Goal: Transaction & Acquisition: Subscribe to service/newsletter

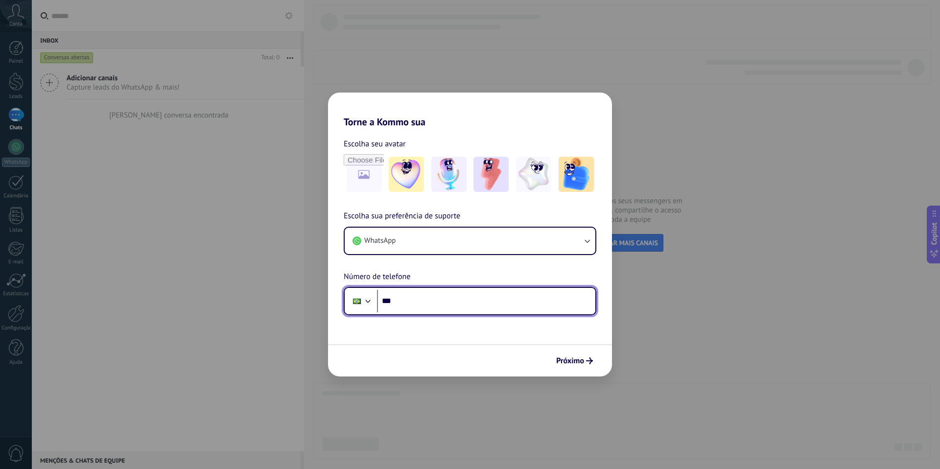
click at [449, 291] on input "***" at bounding box center [486, 301] width 218 height 23
type input "**********"
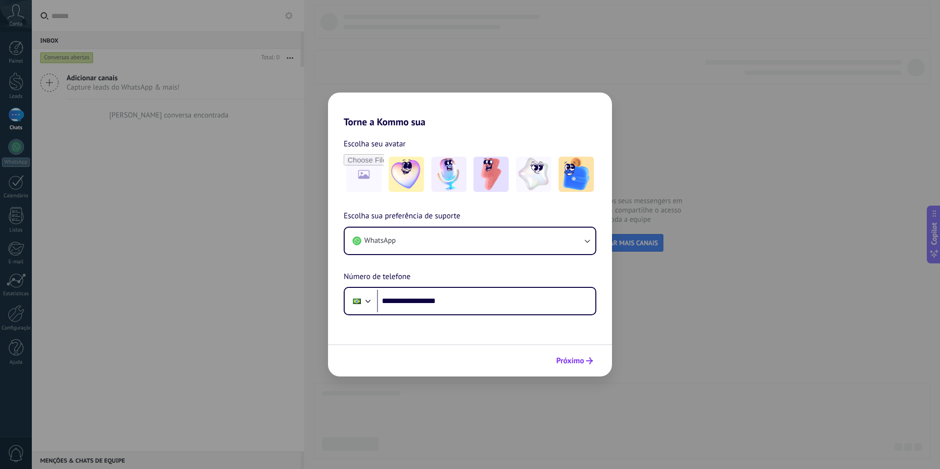
click at [569, 359] on span "Próximo" at bounding box center [570, 360] width 28 height 7
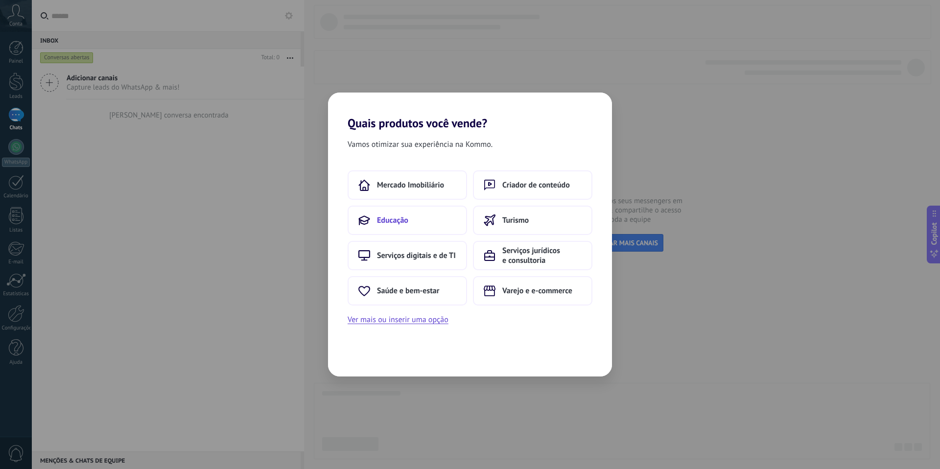
click at [411, 221] on button "Educação" at bounding box center [407, 220] width 119 height 29
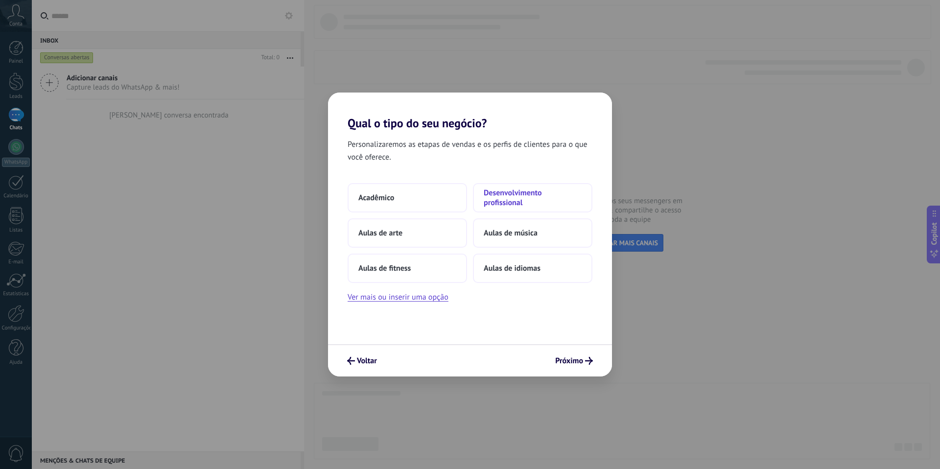
click at [514, 191] on span "Desenvolvimento profissional" at bounding box center [533, 198] width 98 height 20
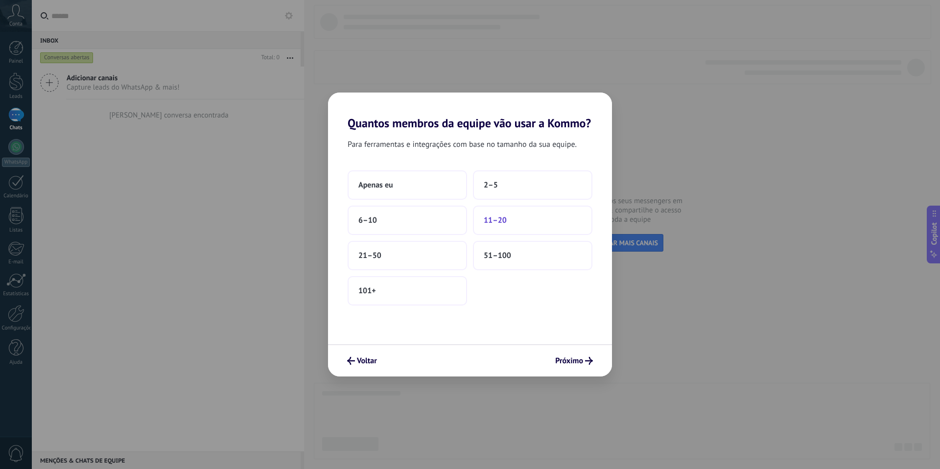
click at [502, 222] on span "11–20" at bounding box center [495, 220] width 23 height 10
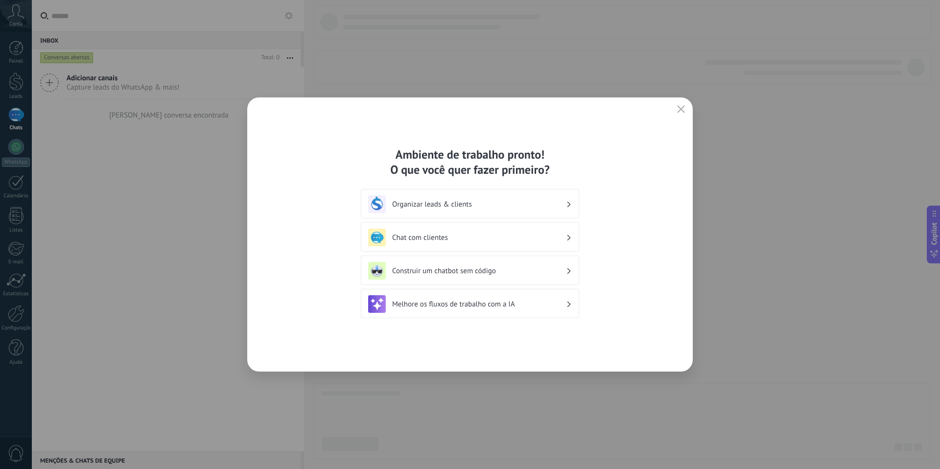
click at [683, 111] on use "button" at bounding box center [680, 108] width 7 height 7
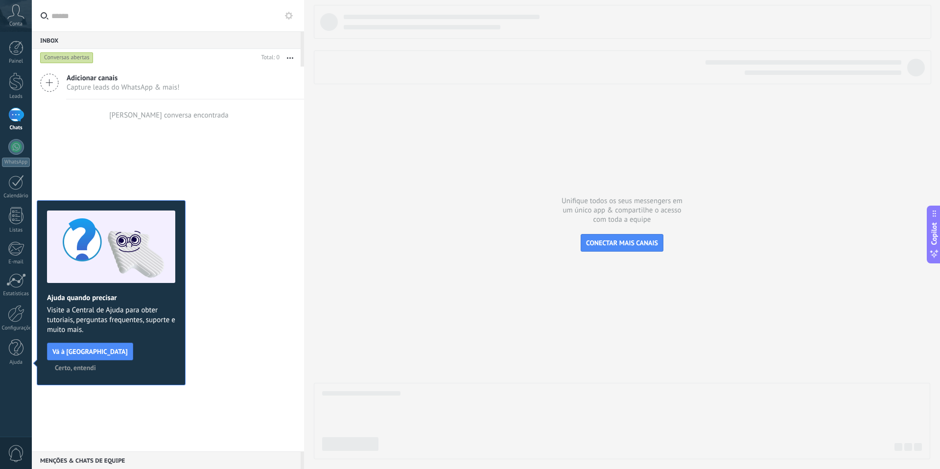
click at [78, 88] on span "Capture leads do WhatsApp & mais!" at bounding box center [123, 87] width 113 height 9
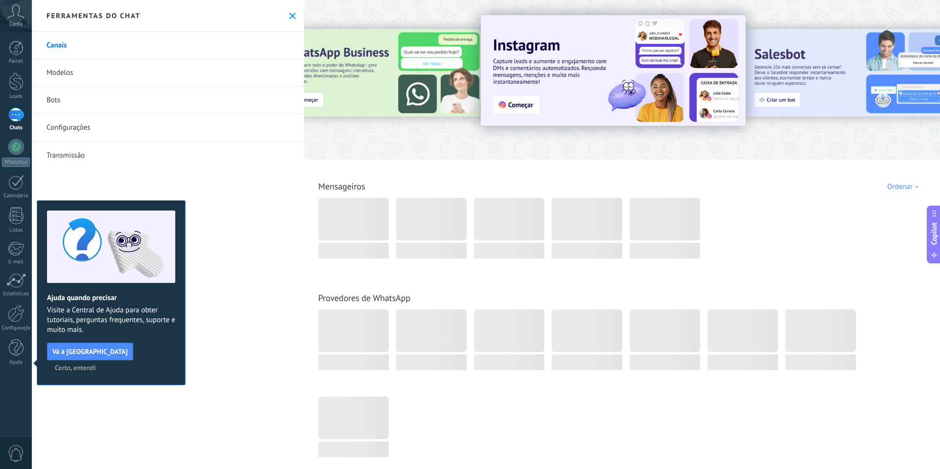
click at [399, 72] on div at bounding box center [382, 79] width 214 height 88
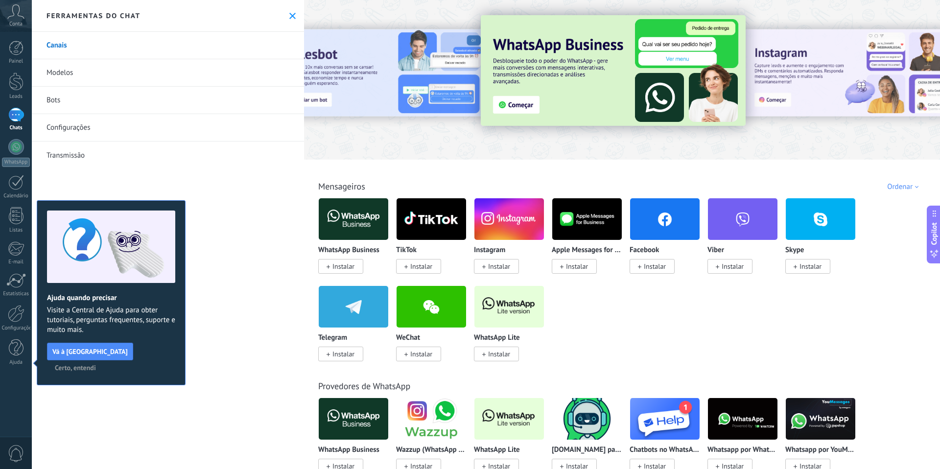
click at [343, 267] on span "Instalar" at bounding box center [343, 266] width 22 height 9
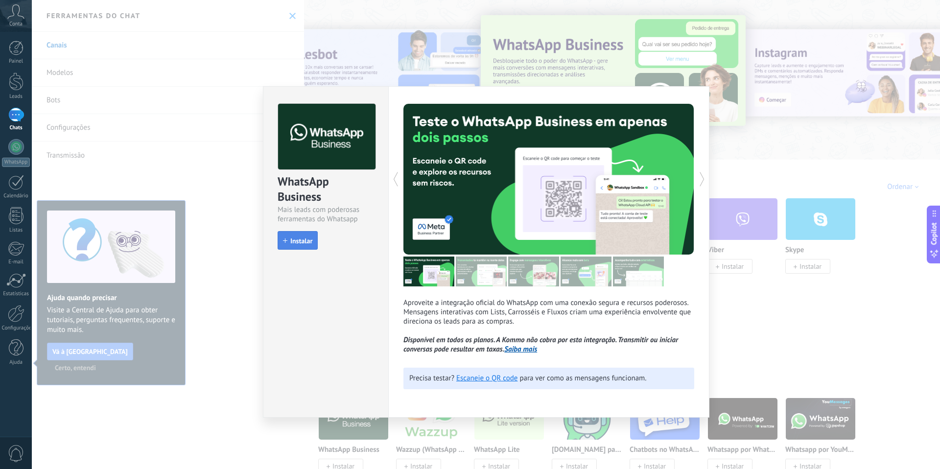
click at [304, 243] on span "Instalar" at bounding box center [301, 240] width 22 height 7
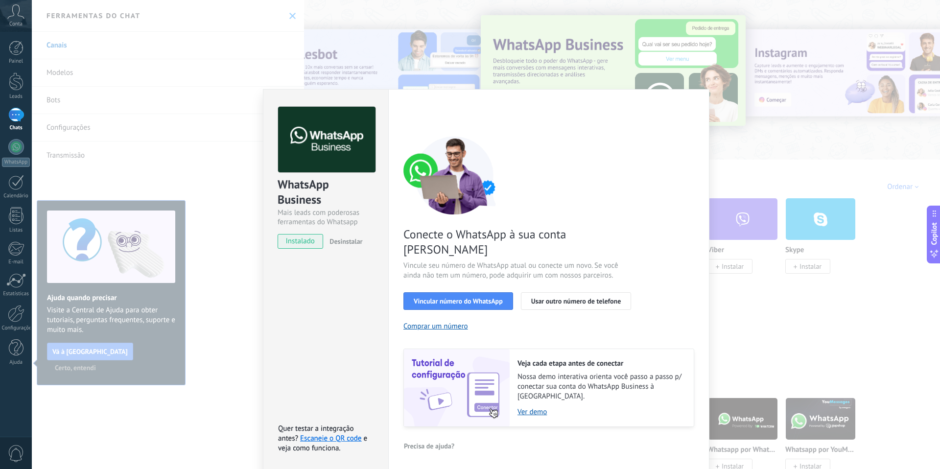
click at [717, 89] on div "WhatsApp Business Mais leads com poderosas ferramentas do Whatsapp instalado De…" at bounding box center [486, 234] width 908 height 469
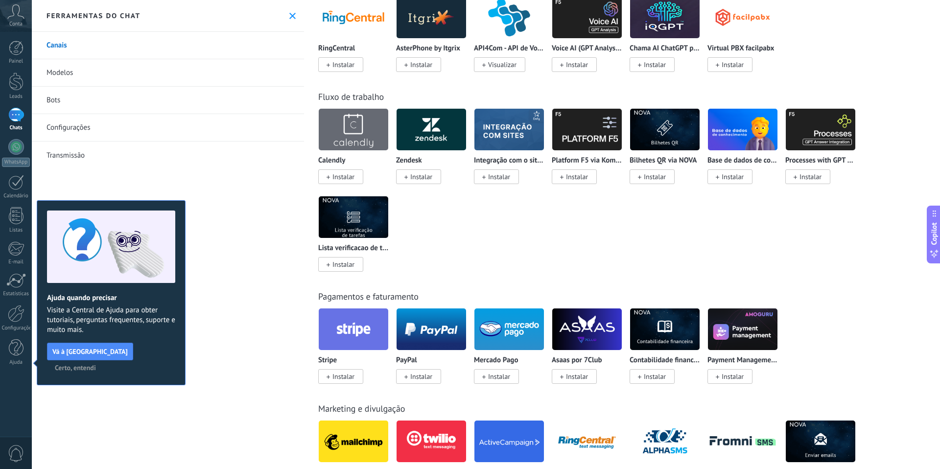
scroll to position [1300, 0]
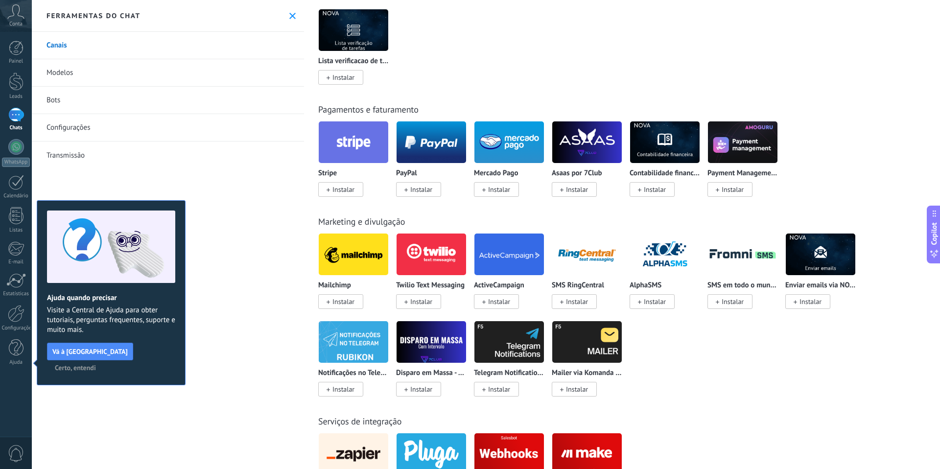
click at [96, 364] on span "Certo, entendi" at bounding box center [75, 367] width 41 height 7
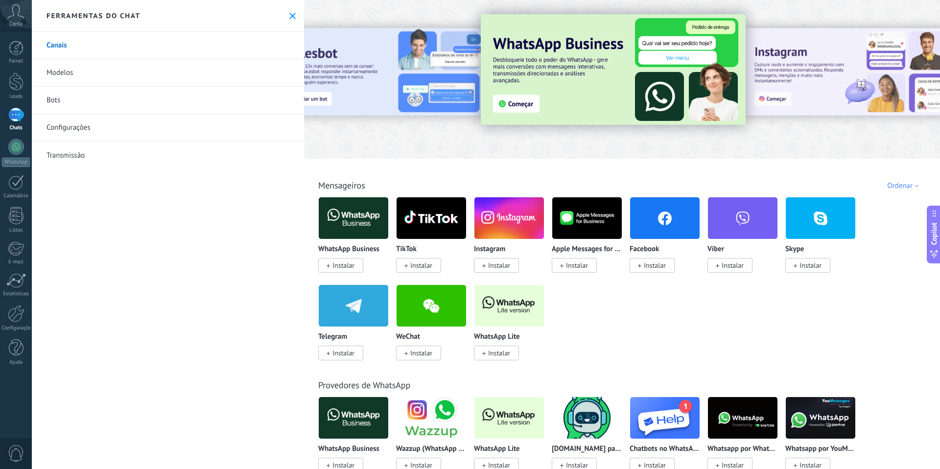
scroll to position [0, 0]
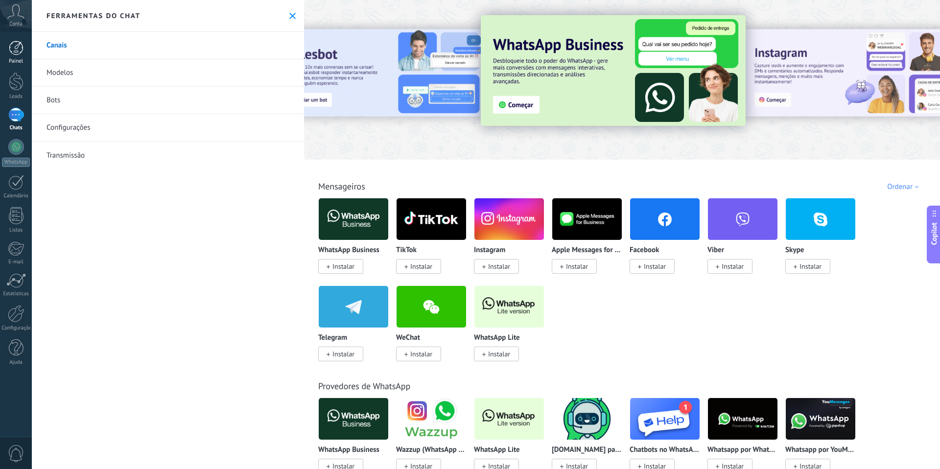
click at [9, 46] on div at bounding box center [16, 48] width 15 height 15
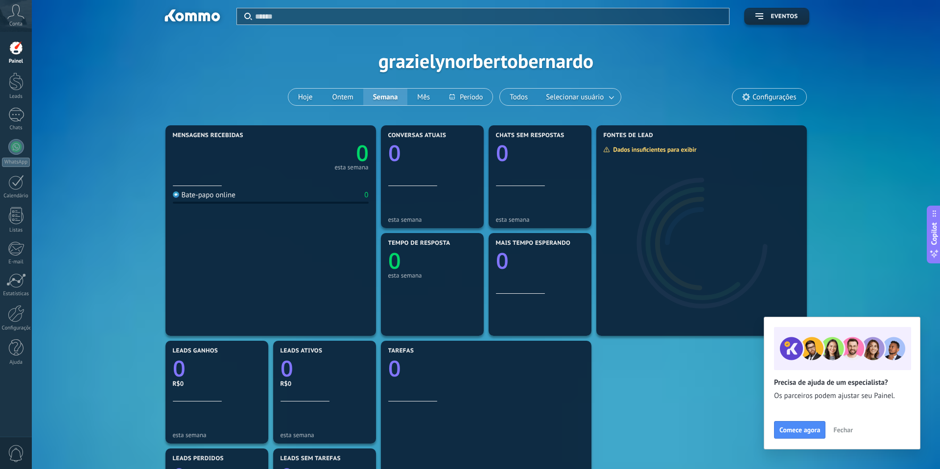
scroll to position [2, 0]
click at [841, 426] on span "Fechar" at bounding box center [843, 429] width 20 height 7
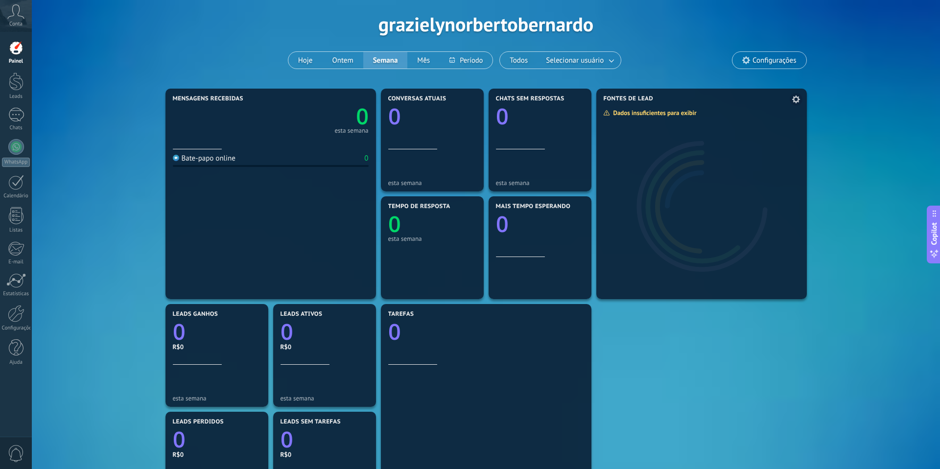
scroll to position [0, 0]
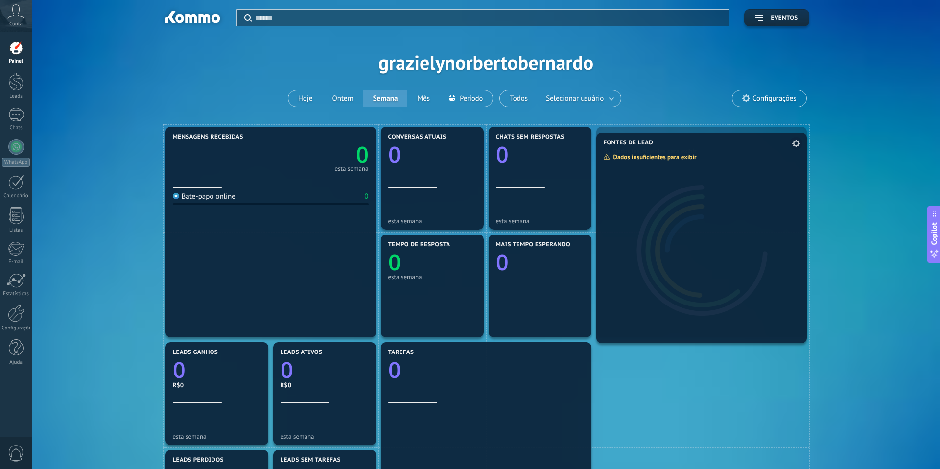
drag, startPoint x: 690, startPoint y: 169, endPoint x: 744, endPoint y: 162, distance: 53.8
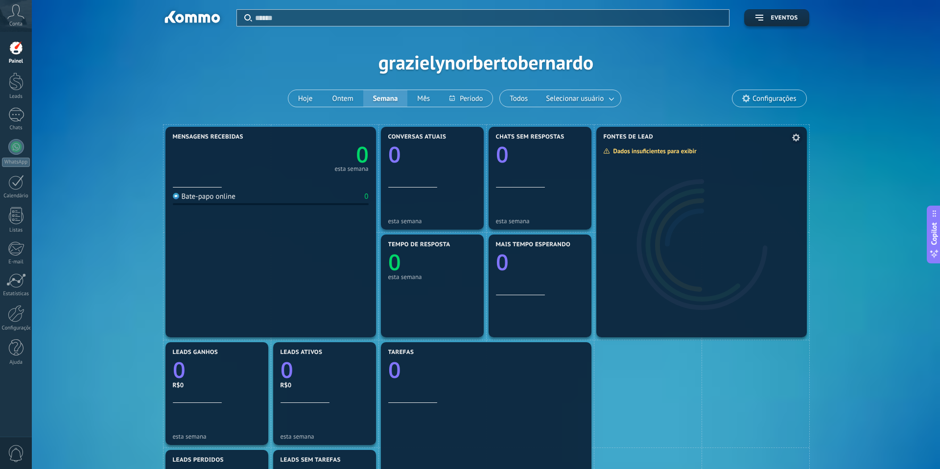
click at [666, 178] on div at bounding box center [701, 239] width 210 height 196
click at [9, 9] on icon at bounding box center [15, 11] width 17 height 15
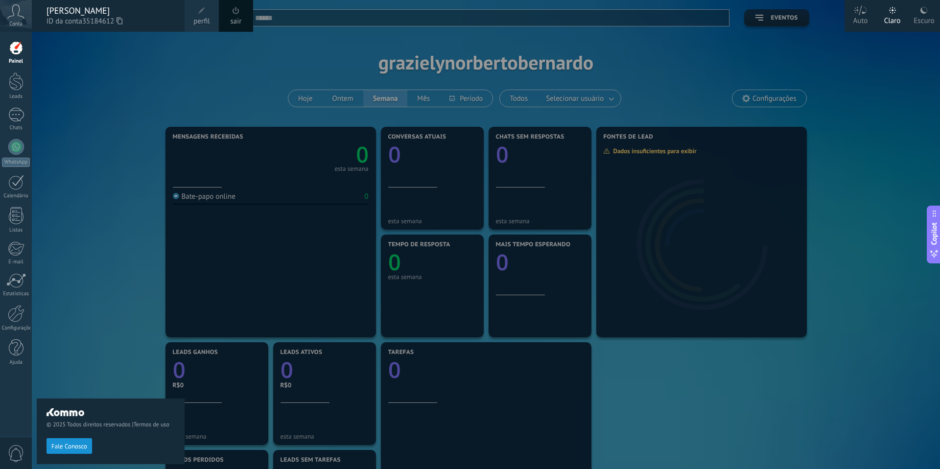
click at [10, 51] on div at bounding box center [16, 48] width 15 height 15
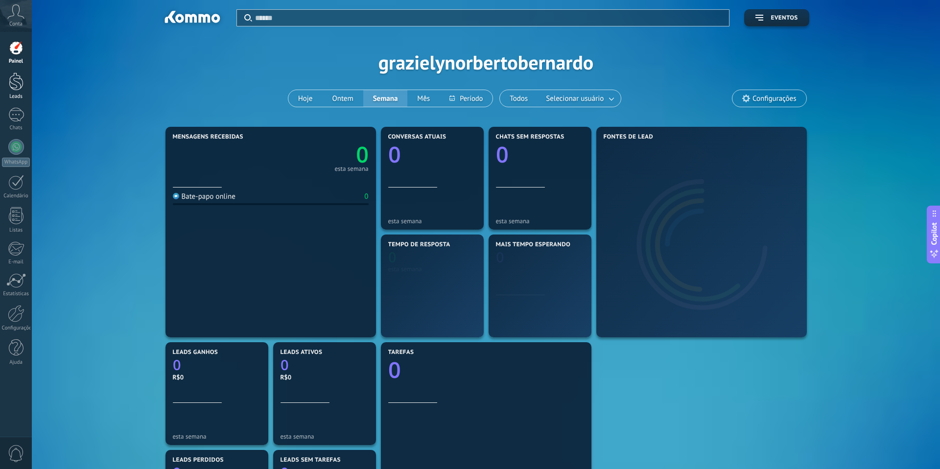
click at [14, 75] on div at bounding box center [16, 81] width 15 height 18
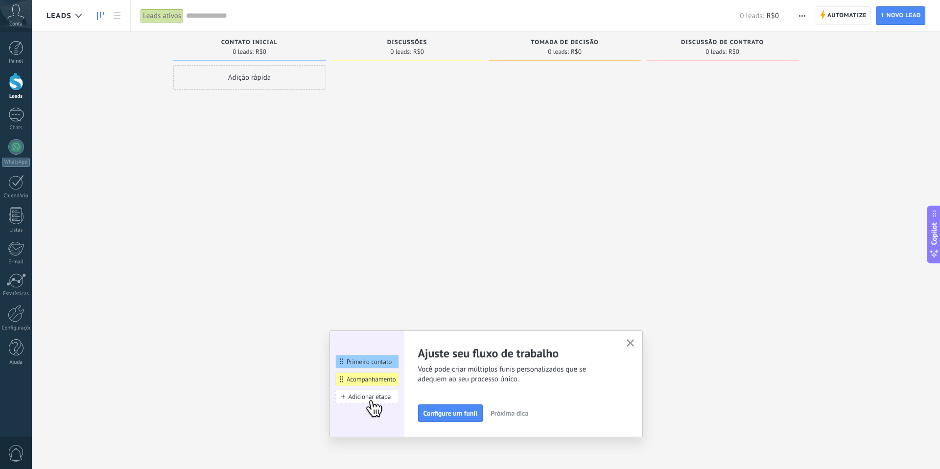
click at [628, 343] on icon "button" at bounding box center [630, 342] width 7 height 7
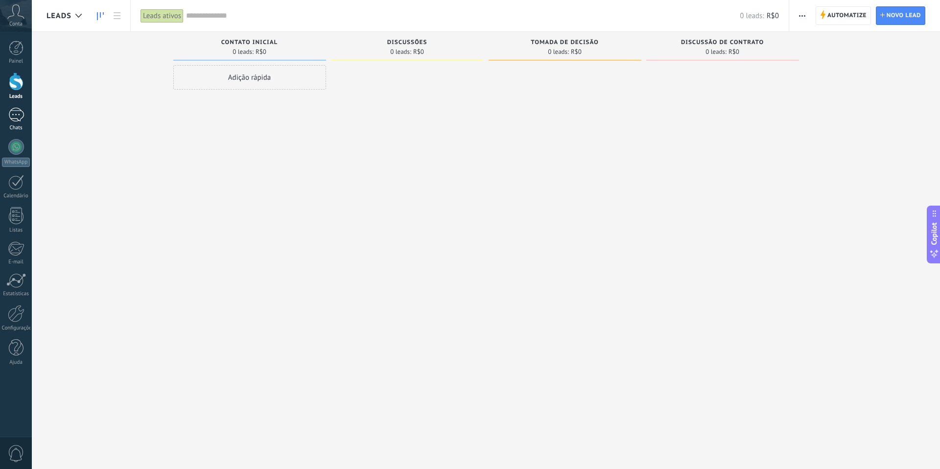
click at [19, 114] on div at bounding box center [16, 115] width 16 height 14
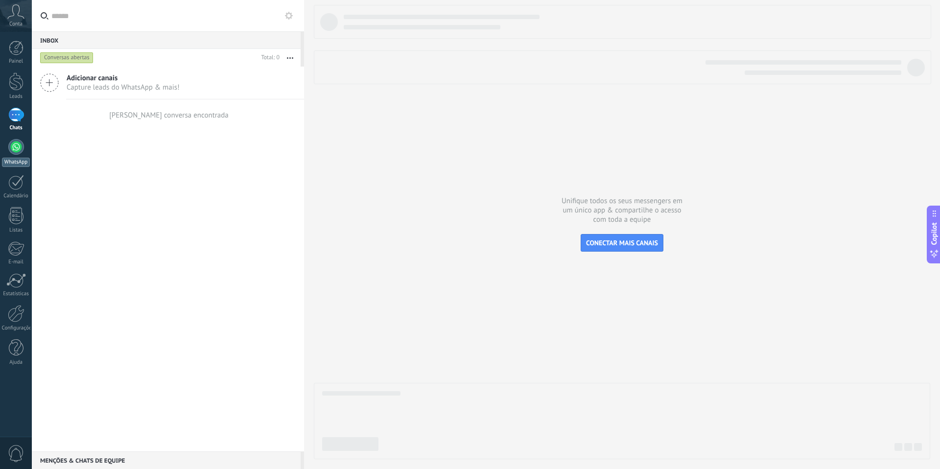
click at [15, 144] on div at bounding box center [16, 147] width 16 height 16
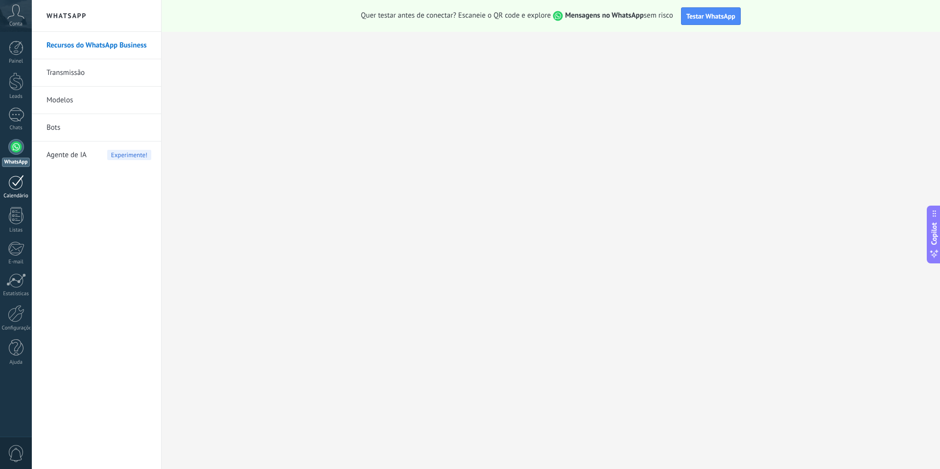
click at [12, 181] on div at bounding box center [16, 182] width 16 height 15
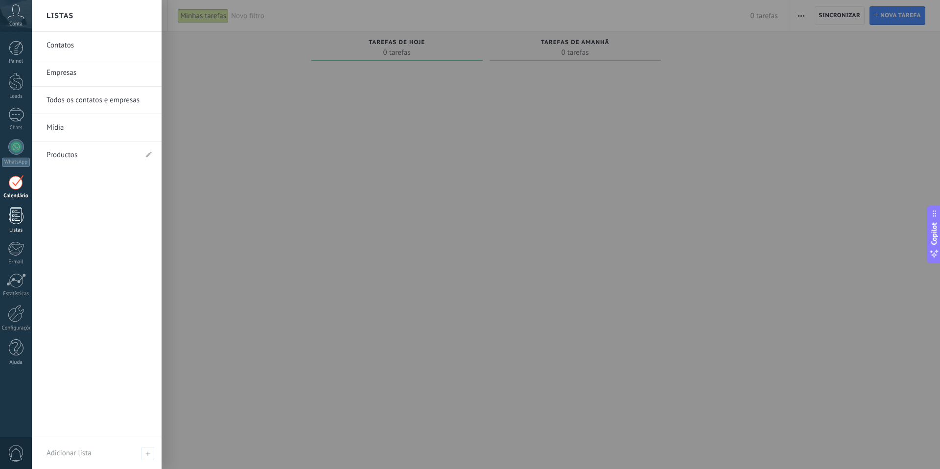
click at [18, 221] on div at bounding box center [16, 215] width 15 height 17
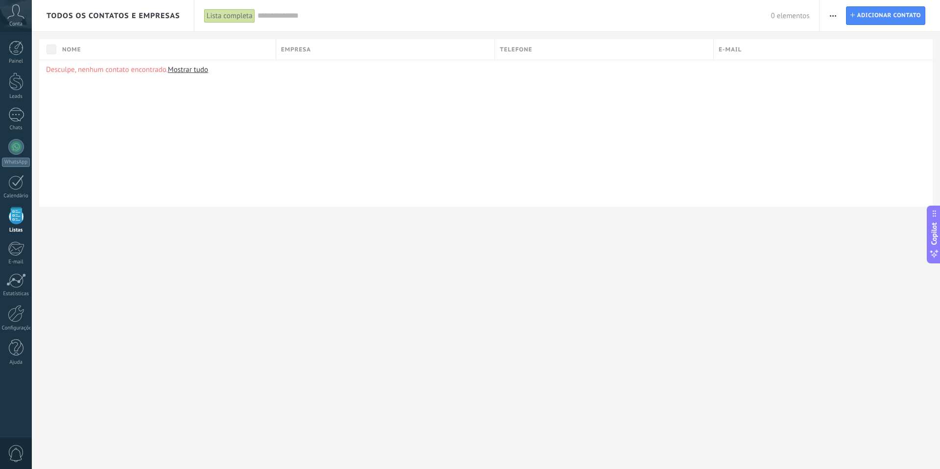
click at [17, 8] on icon at bounding box center [15, 11] width 17 height 15
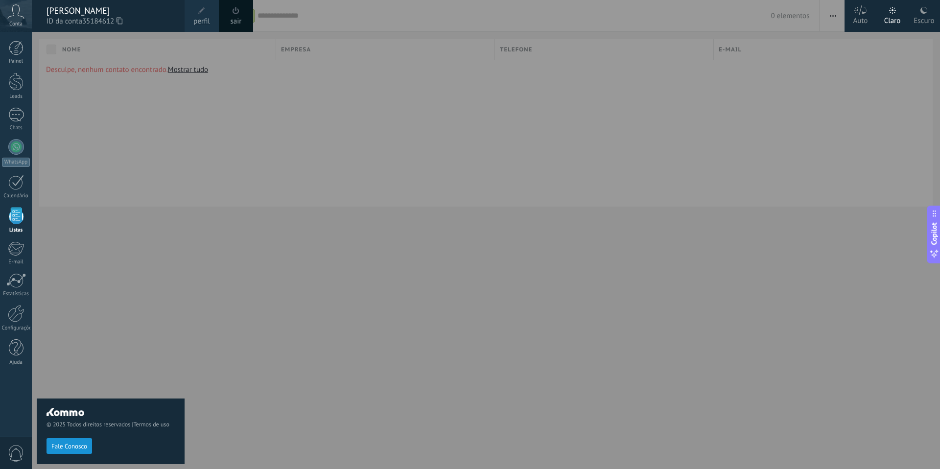
click at [69, 13] on div "[PERSON_NAME]" at bounding box center [111, 10] width 128 height 11
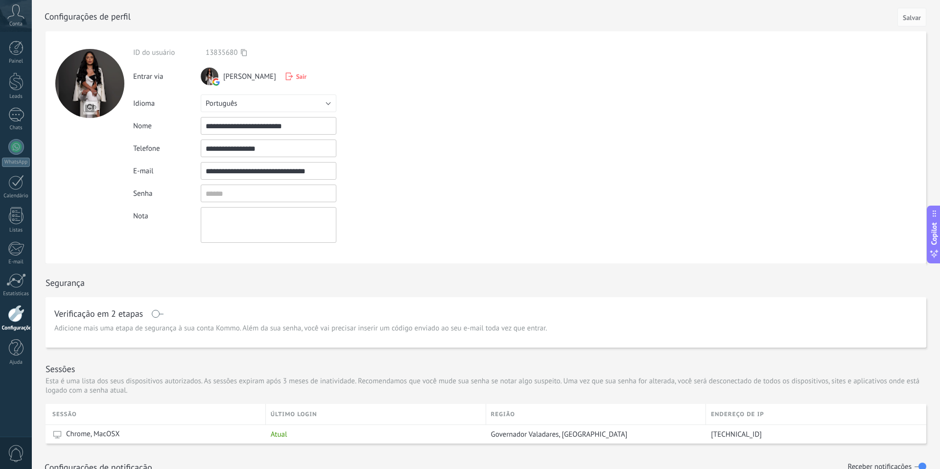
click at [15, 319] on div at bounding box center [16, 313] width 17 height 17
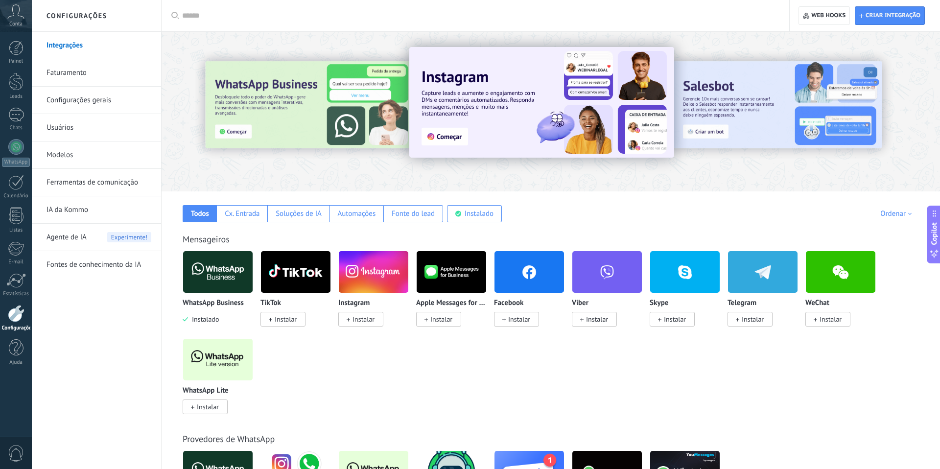
click at [79, 70] on link "Faturamento" at bounding box center [99, 72] width 105 height 27
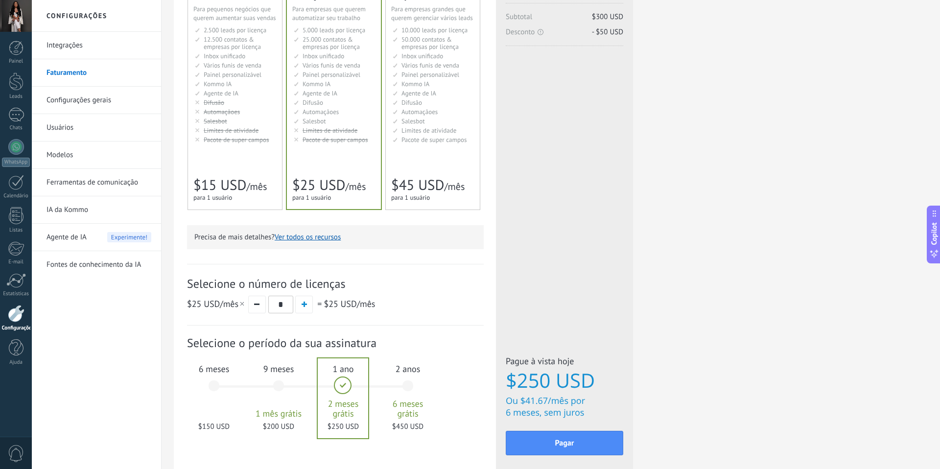
scroll to position [187, 0]
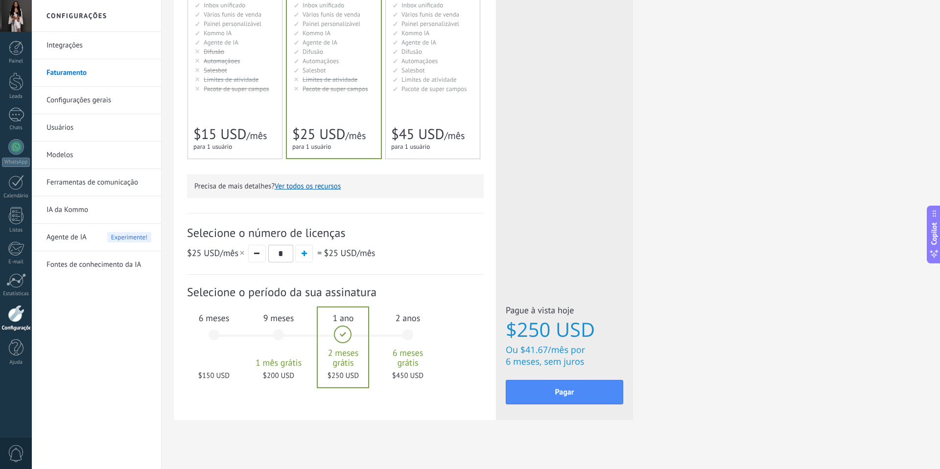
click at [273, 333] on div "9 meses 1 mês grátis $200 USD" at bounding box center [278, 339] width 53 height 69
click at [184, 320] on div "Detalhes do plano Seu teste grátis com licenças ilimitadas e 10GB de armazename…" at bounding box center [335, 132] width 322 height 575
click at [222, 321] on span "6 meses" at bounding box center [213, 317] width 53 height 11
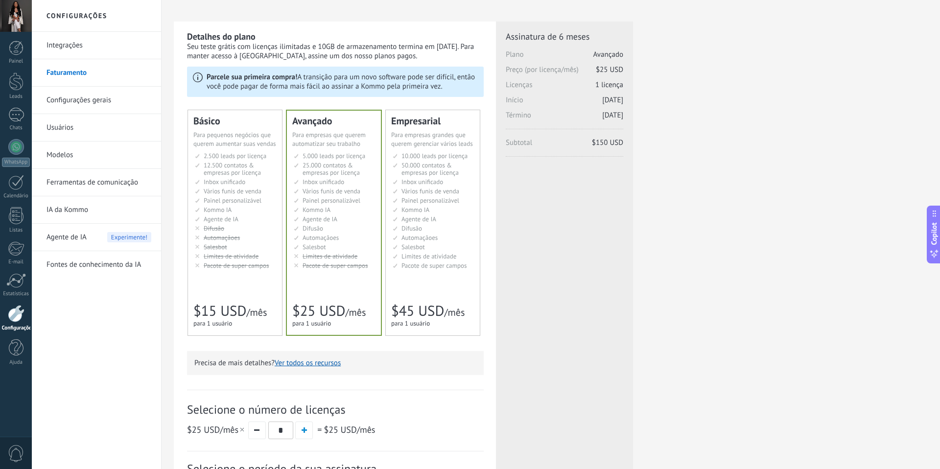
scroll to position [194, 0]
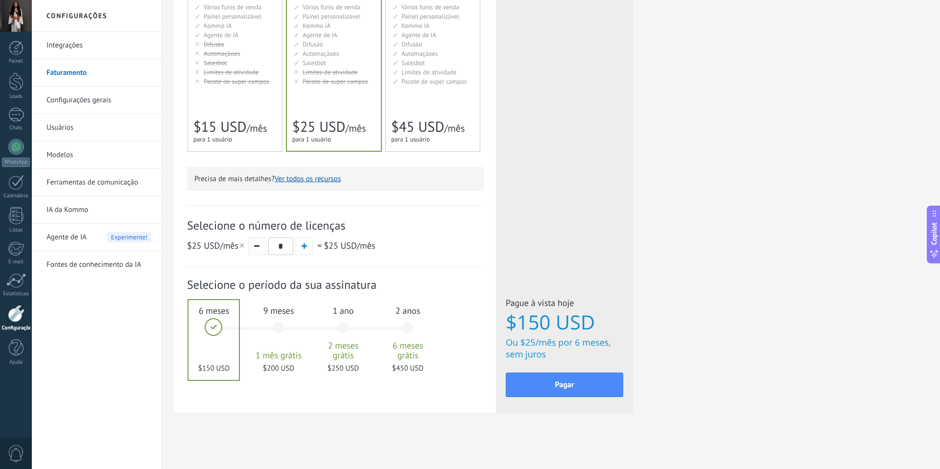
click at [263, 247] on button "button" at bounding box center [257, 246] width 18 height 18
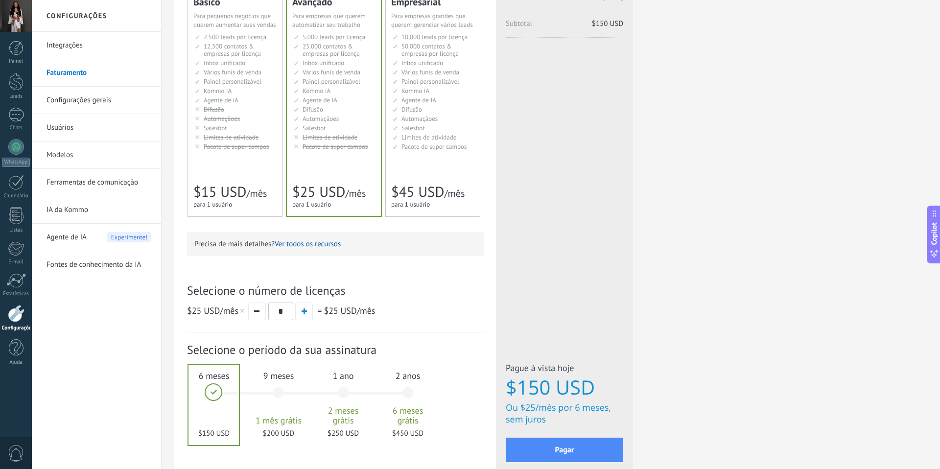
scroll to position [0, 0]
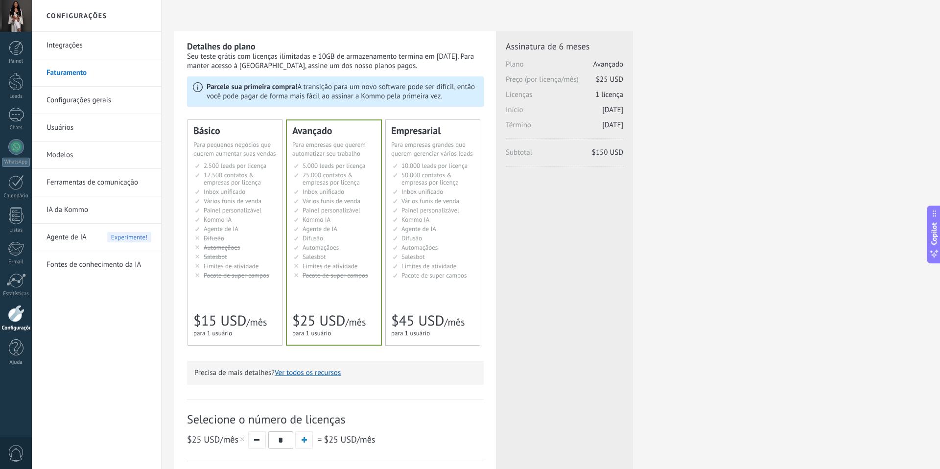
click at [72, 72] on link "Faturamento" at bounding box center [99, 72] width 105 height 27
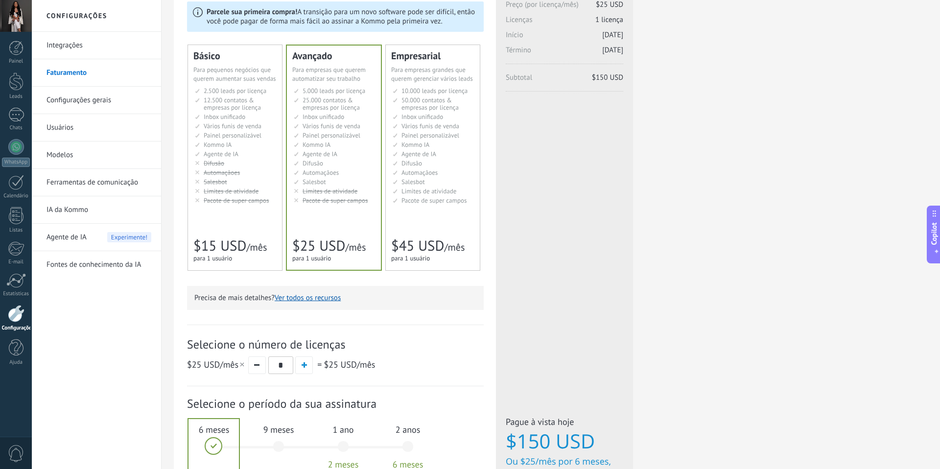
scroll to position [77, 0]
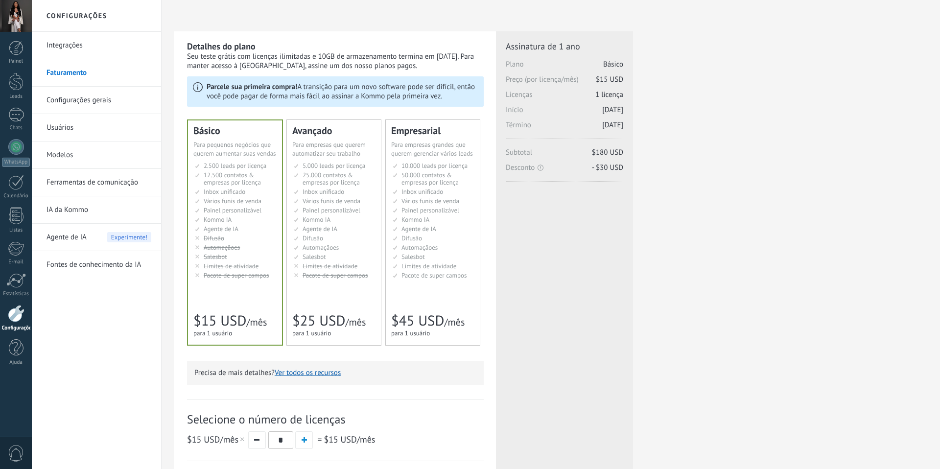
click at [225, 159] on div "Básico Для увеличения продаж в малом бизнесе For small businesses that want to …" at bounding box center [235, 232] width 94 height 224
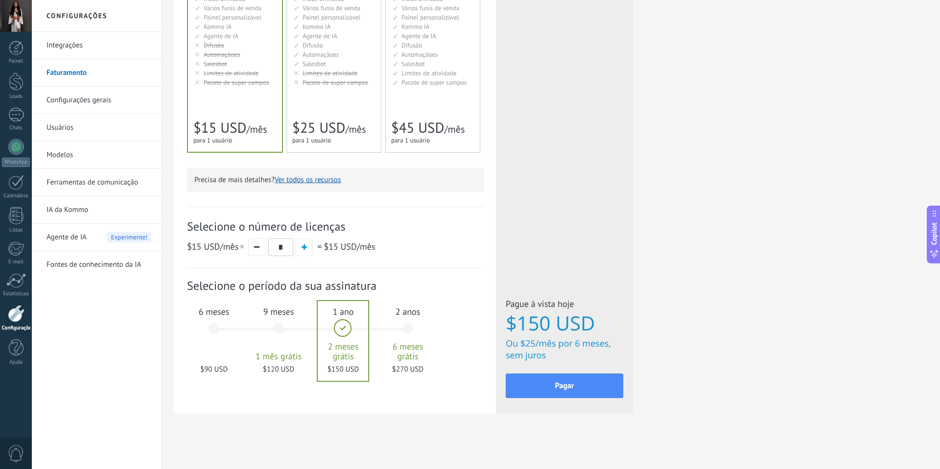
scroll to position [194, 0]
click at [216, 326] on div "6 meses $90 USD" at bounding box center [213, 332] width 53 height 69
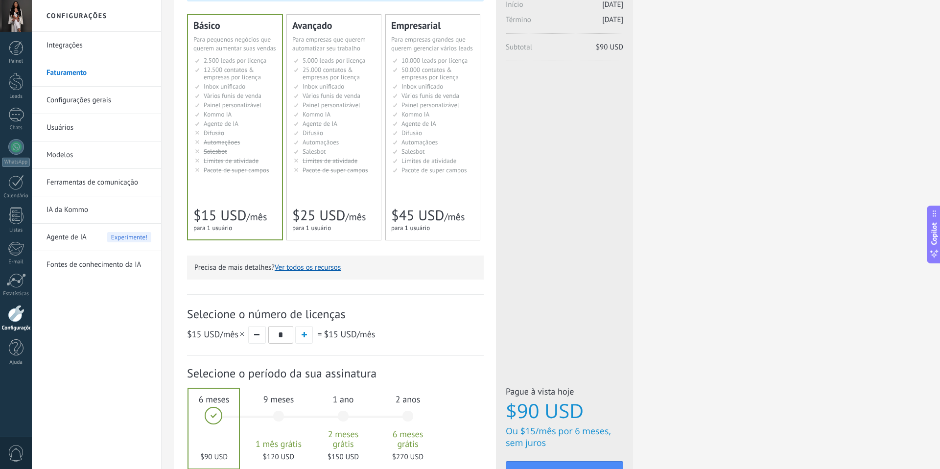
scroll to position [107, 0]
click at [306, 332] on span "button" at bounding box center [304, 332] width 5 height 5
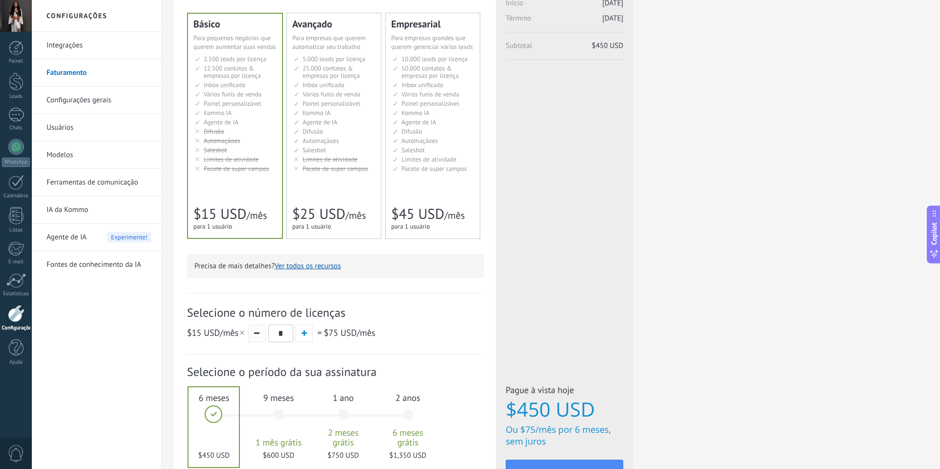
click at [261, 339] on button "button" at bounding box center [257, 334] width 18 height 18
type input "*"
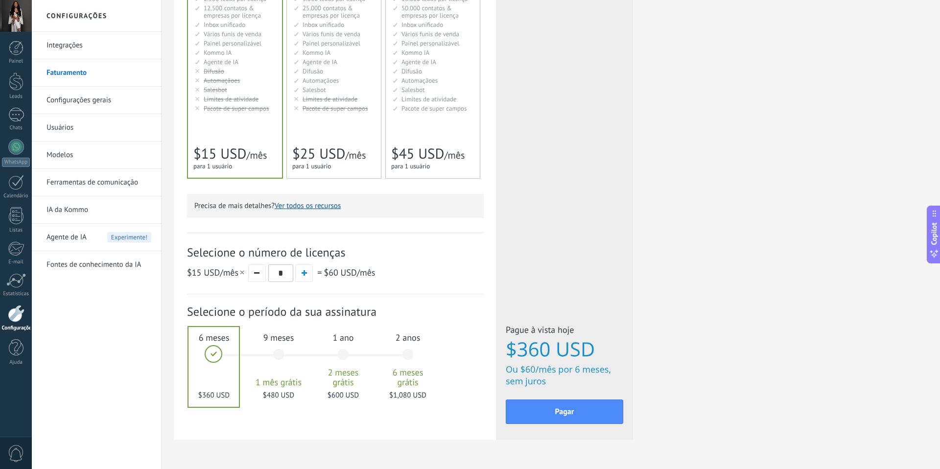
scroll to position [172, 0]
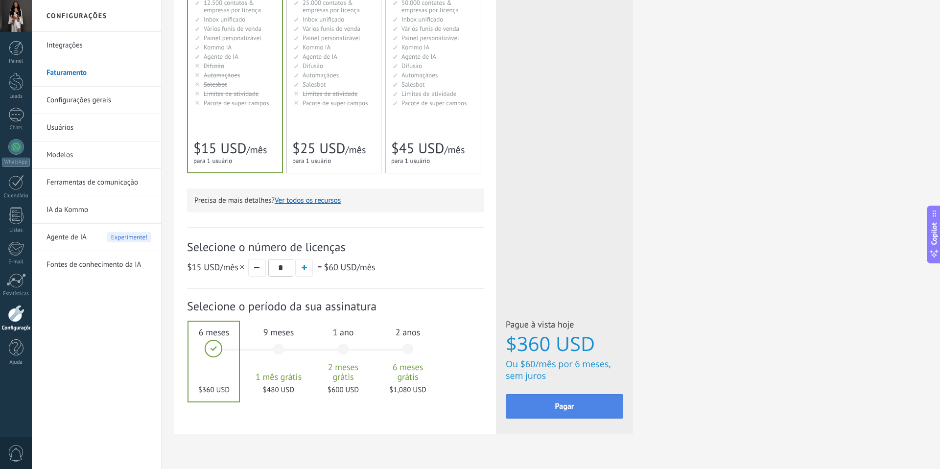
click at [561, 409] on span "Pagar" at bounding box center [564, 406] width 19 height 7
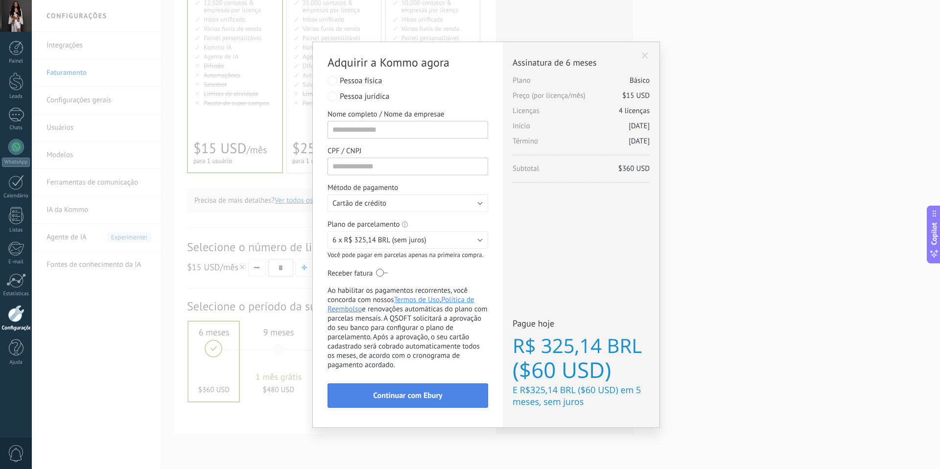
click at [405, 394] on span "Continuar com Ebury" at bounding box center [407, 395] width 69 height 7
click at [359, 130] on input "Nome completo / Nome da empresae" at bounding box center [407, 130] width 161 height 18
